Goal: Check status: Check status

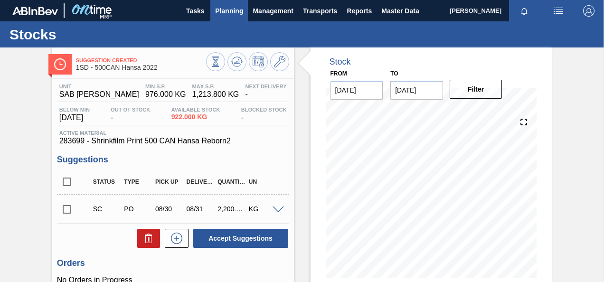
click at [224, 10] on span "Planning" at bounding box center [229, 10] width 28 height 11
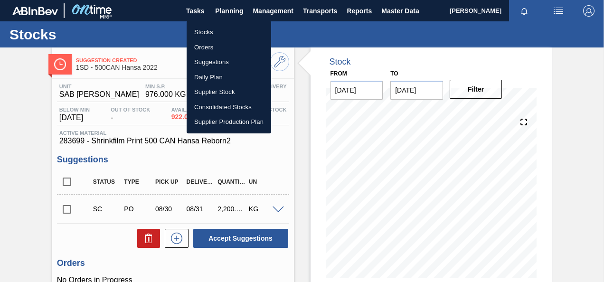
click at [206, 44] on li "Orders" at bounding box center [229, 47] width 85 height 15
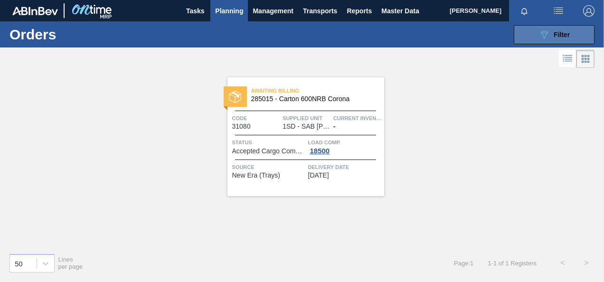
click at [541, 33] on icon at bounding box center [544, 35] width 7 height 8
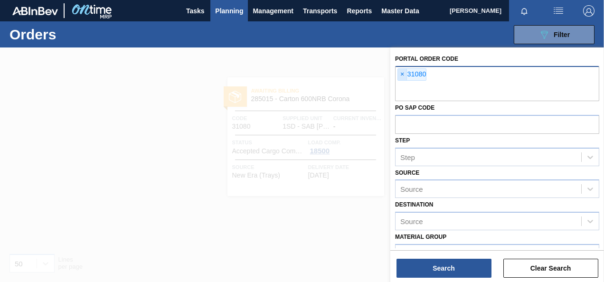
click at [402, 74] on span "×" at bounding box center [402, 74] width 9 height 11
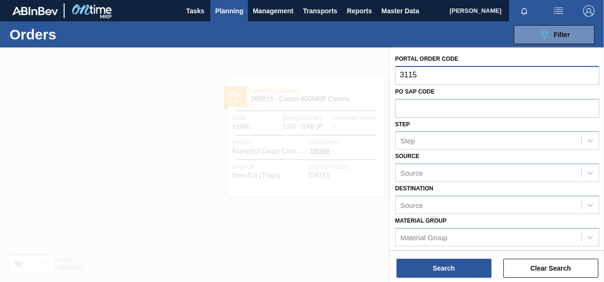
type input "31159"
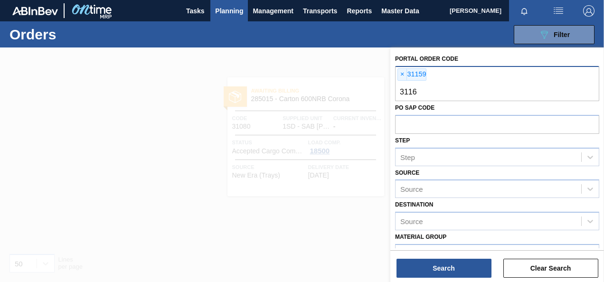
type input "31160"
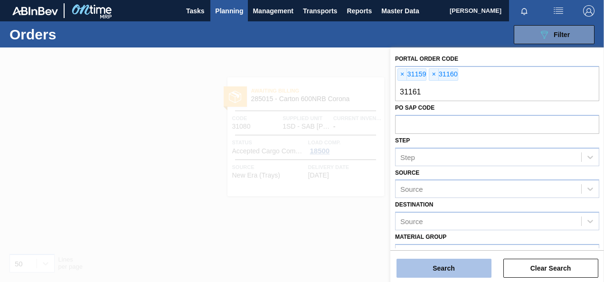
type input "31161"
click at [448, 266] on button "Search" at bounding box center [444, 268] width 95 height 19
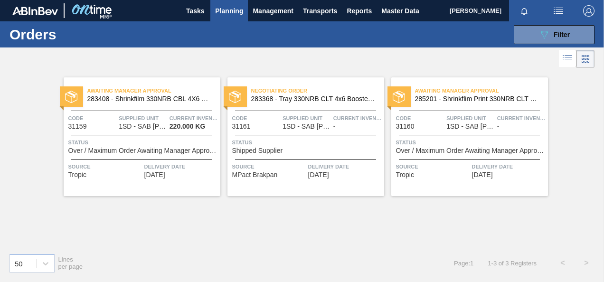
click at [122, 128] on span "1SD - SAB [PERSON_NAME]" at bounding box center [142, 126] width 47 height 7
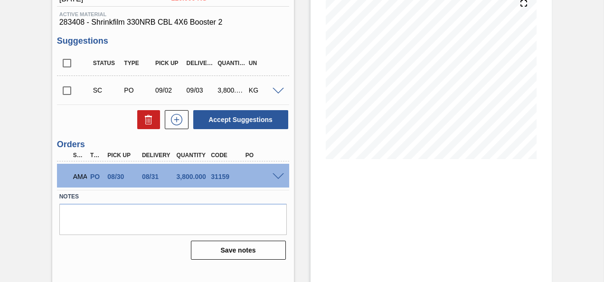
scroll to position [126, 0]
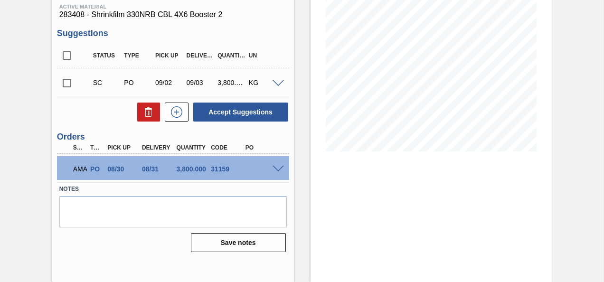
click at [277, 169] on span at bounding box center [278, 169] width 11 height 7
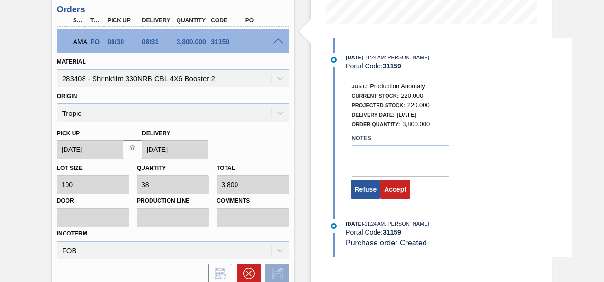
scroll to position [269, 0]
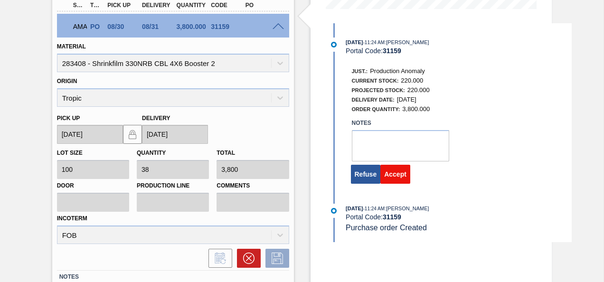
click at [396, 175] on button "Accept" at bounding box center [395, 174] width 30 height 19
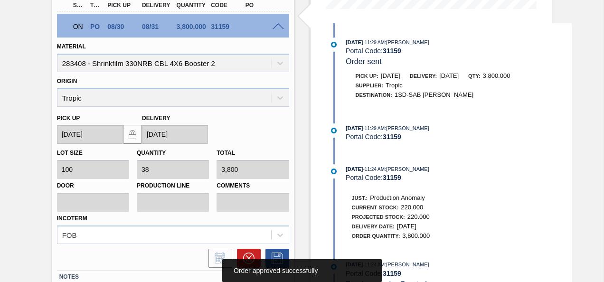
scroll to position [126, 0]
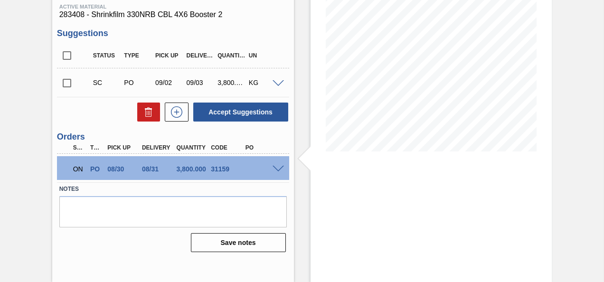
click at [276, 166] on span at bounding box center [278, 169] width 11 height 7
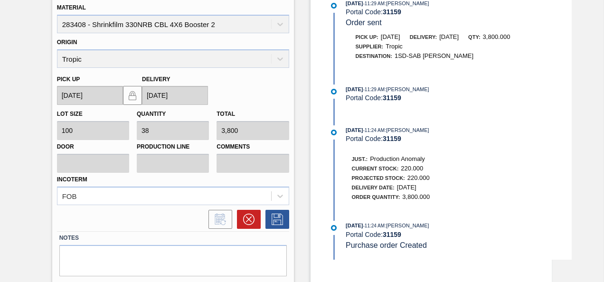
scroll to position [335, 0]
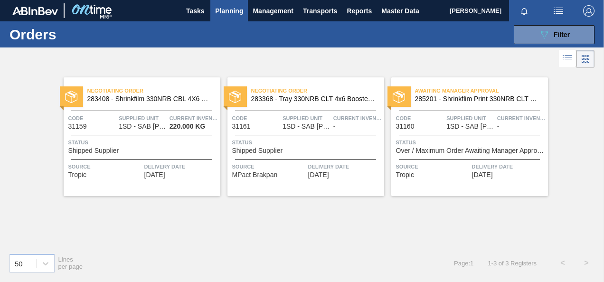
click at [297, 127] on span "1SD - SAB [PERSON_NAME]" at bounding box center [306, 126] width 47 height 7
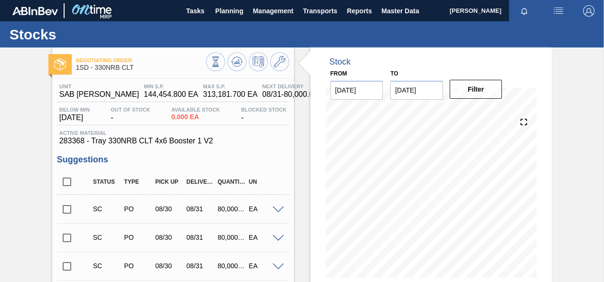
scroll to position [162, 0]
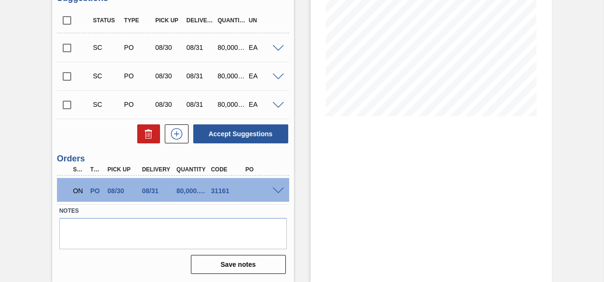
click at [276, 190] on span at bounding box center [278, 191] width 11 height 7
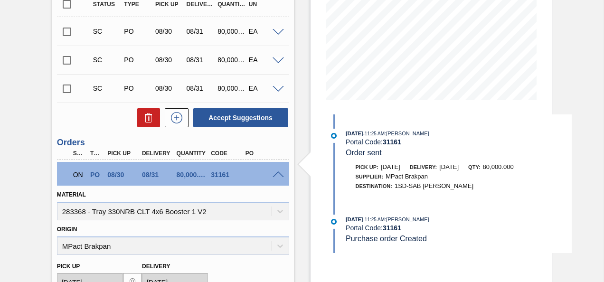
scroll to position [142, 0]
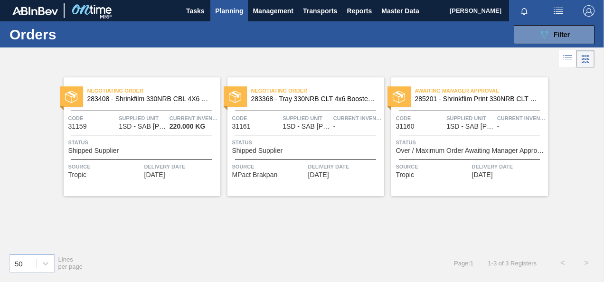
click at [435, 123] on span "Code" at bounding box center [420, 117] width 48 height 9
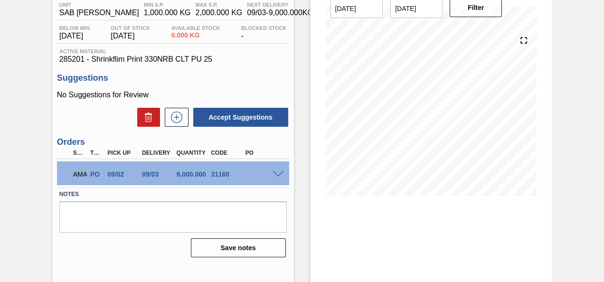
scroll to position [95, 0]
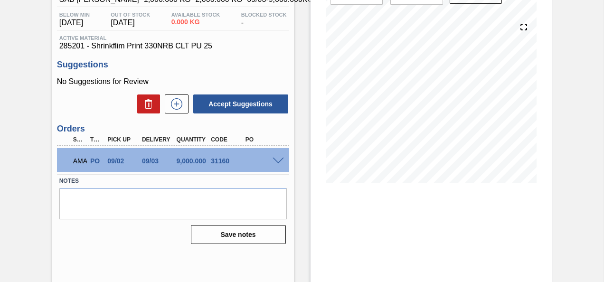
click at [277, 160] on span at bounding box center [278, 161] width 11 height 7
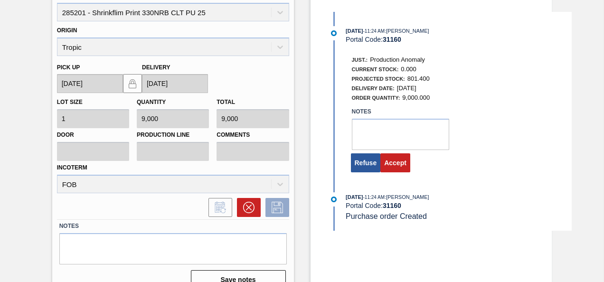
scroll to position [285, 0]
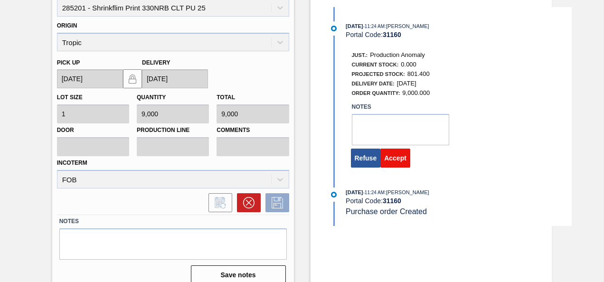
click at [395, 155] on button "Accept" at bounding box center [395, 158] width 30 height 19
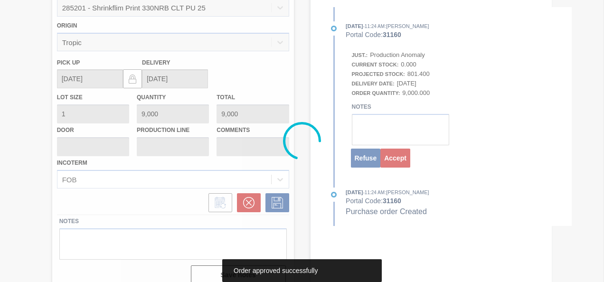
scroll to position [126, 0]
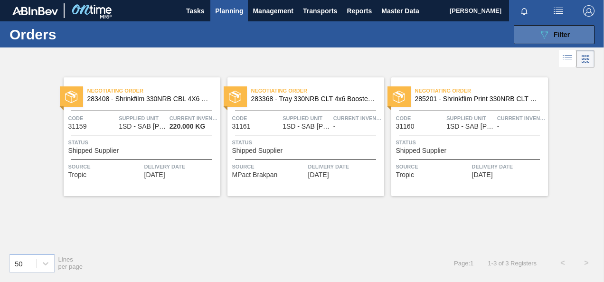
click at [543, 32] on icon "089F7B8B-B2A5-4AFE-B5C0-19BA573D28AC" at bounding box center [544, 34] width 11 height 11
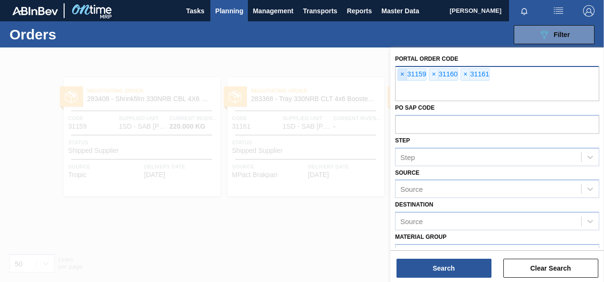
click at [401, 73] on span "×" at bounding box center [402, 74] width 9 height 11
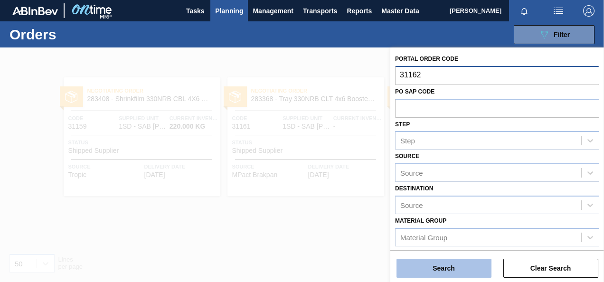
type input "31162"
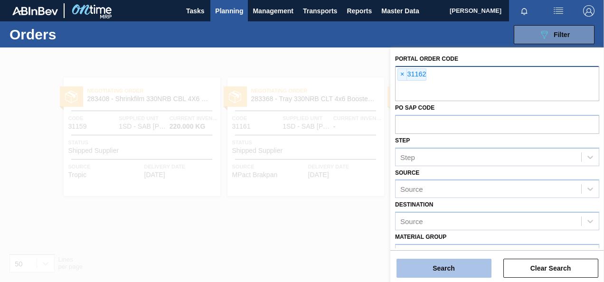
click at [444, 273] on button "Search" at bounding box center [444, 268] width 95 height 19
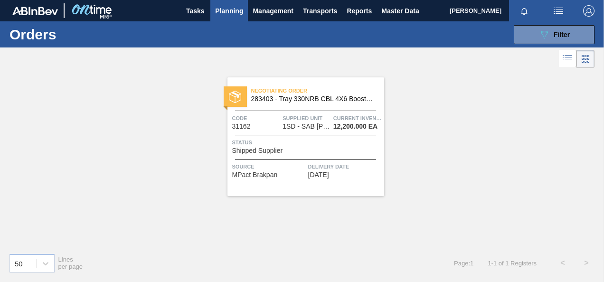
drag, startPoint x: 294, startPoint y: 128, endPoint x: 293, endPoint y: 121, distance: 7.8
click at [294, 128] on span "1SD - SAB [PERSON_NAME]" at bounding box center [306, 126] width 47 height 7
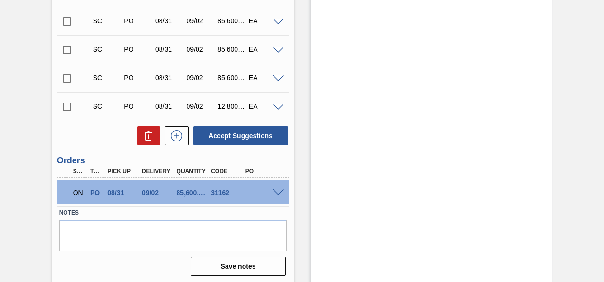
scroll to position [533, 0]
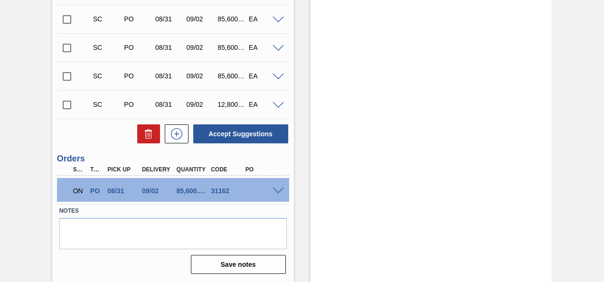
click at [278, 190] on span at bounding box center [278, 191] width 11 height 7
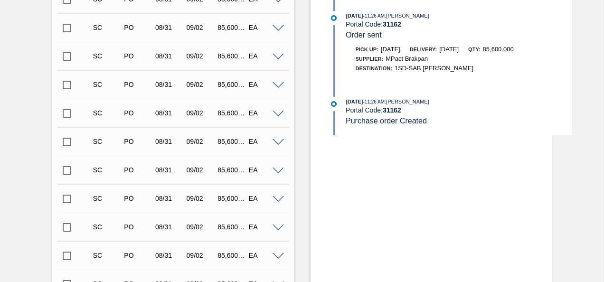
scroll to position [343, 0]
